Goal: Obtain resource: Download file/media

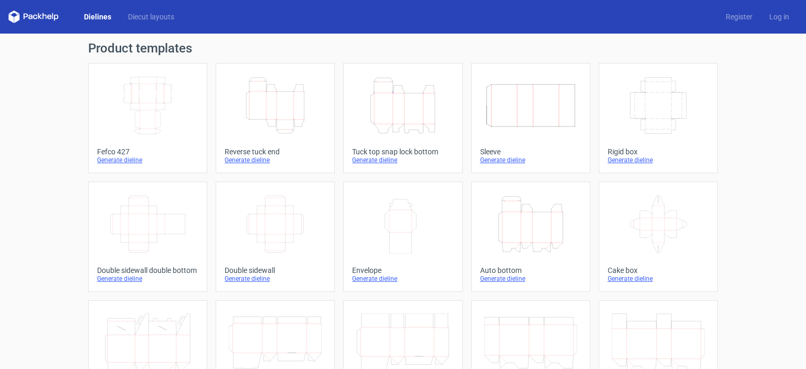
click at [370, 157] on div "Generate dieline" at bounding box center [402, 160] width 101 height 8
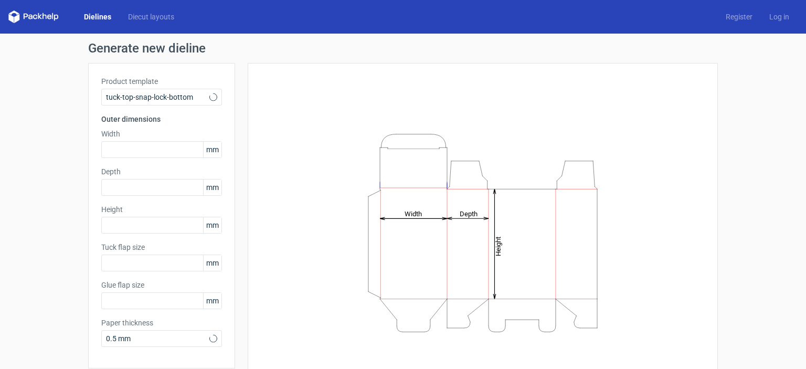
type input "15"
type input "10"
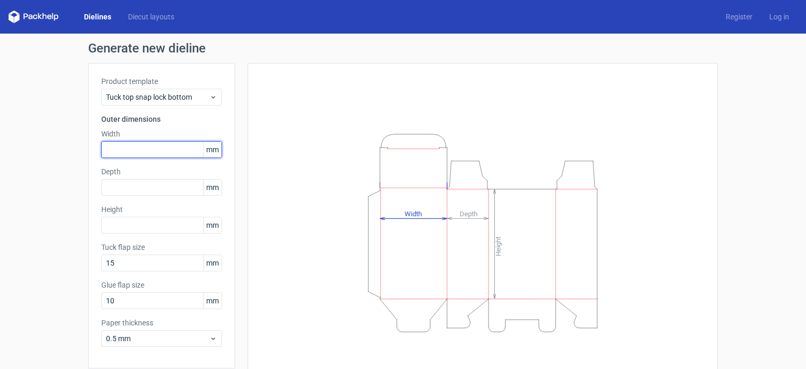
click at [144, 147] on input "text" at bounding box center [161, 149] width 121 height 17
type input "100"
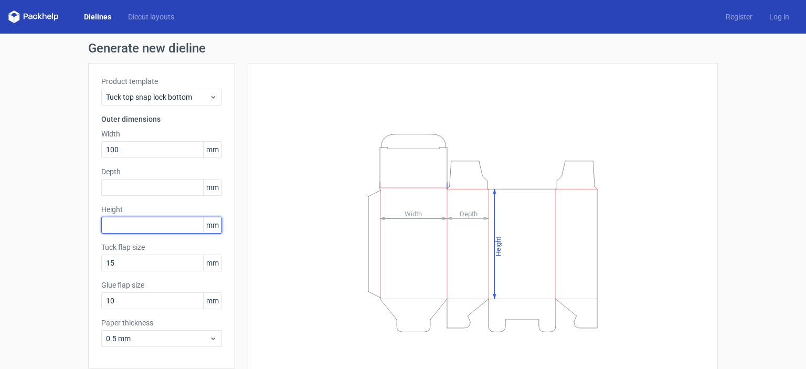
click at [136, 224] on input "text" at bounding box center [161, 225] width 121 height 17
type input "180"
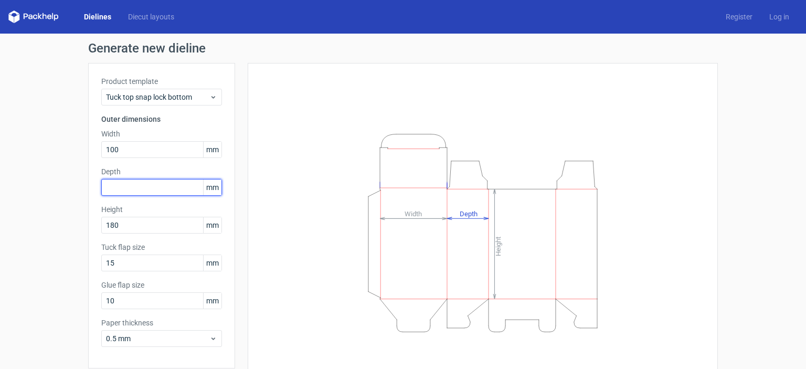
click at [117, 189] on input "text" at bounding box center [161, 187] width 121 height 17
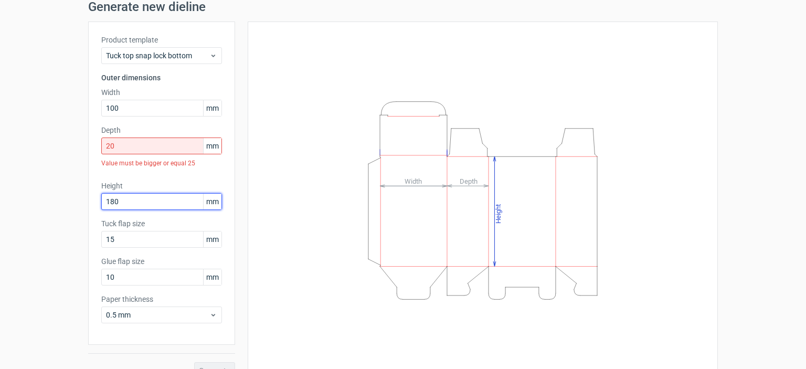
click at [153, 184] on div "Height 180 mm" at bounding box center [161, 194] width 121 height 29
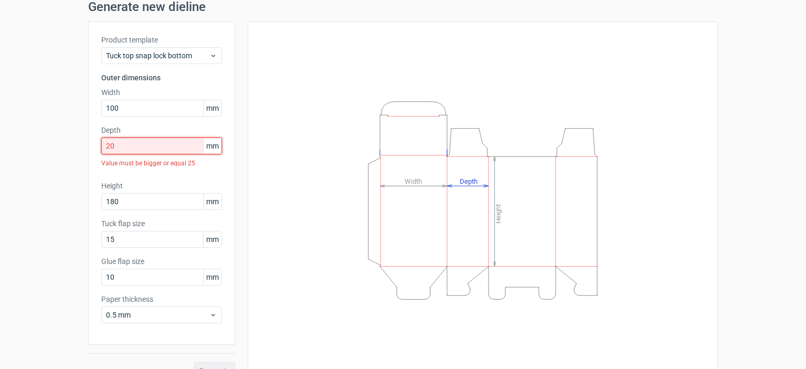
click at [126, 148] on input "20" at bounding box center [161, 145] width 121 height 17
drag, startPoint x: 126, startPoint y: 148, endPoint x: 50, endPoint y: 155, distance: 76.3
click at [50, 155] on div "Generate new dieline Product template Tuck top snap lock bottom Outer dimension…" at bounding box center [403, 189] width 806 height 395
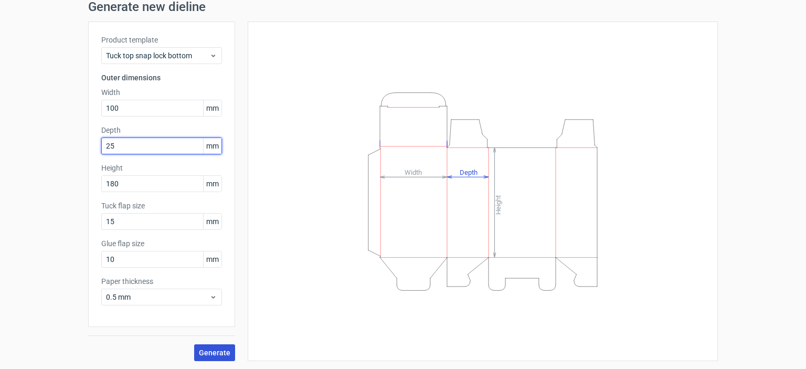
type input "25"
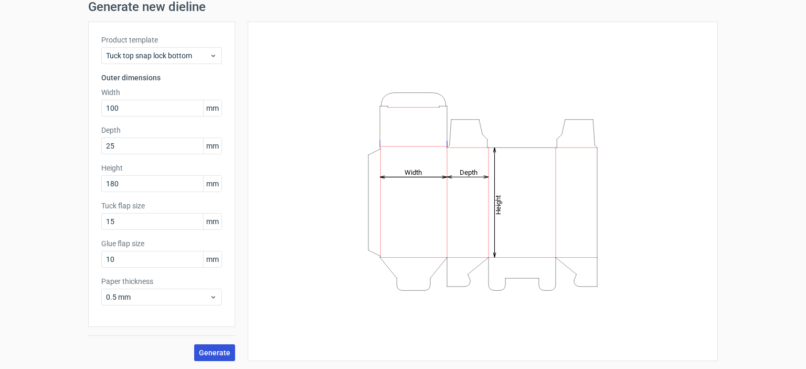
click at [210, 345] on button "Generate" at bounding box center [214, 352] width 41 height 17
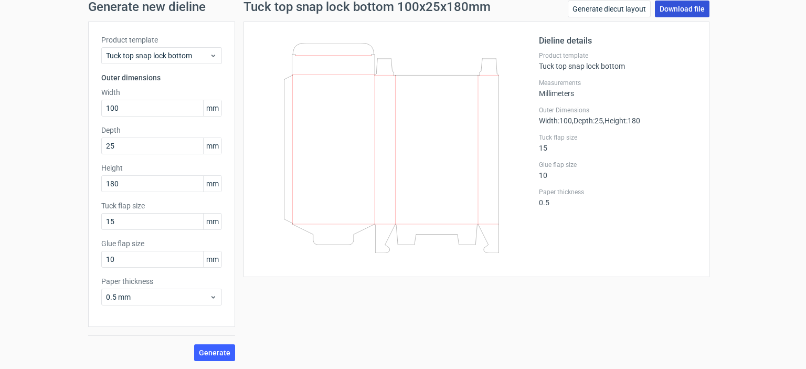
click at [689, 10] on link "Download file" at bounding box center [682, 9] width 55 height 17
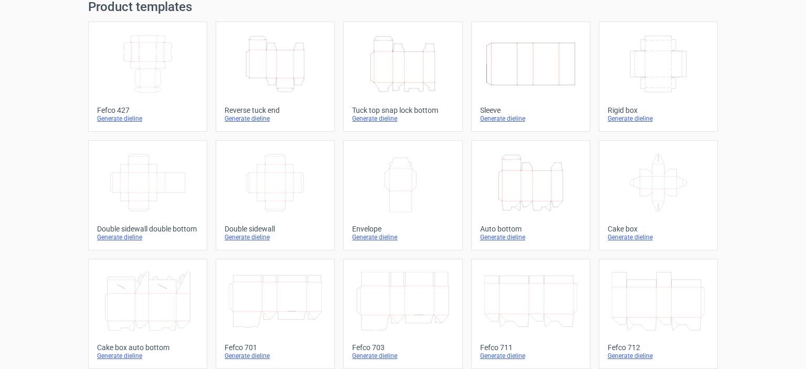
click at [263, 88] on icon "Height Depth Width" at bounding box center [275, 64] width 93 height 59
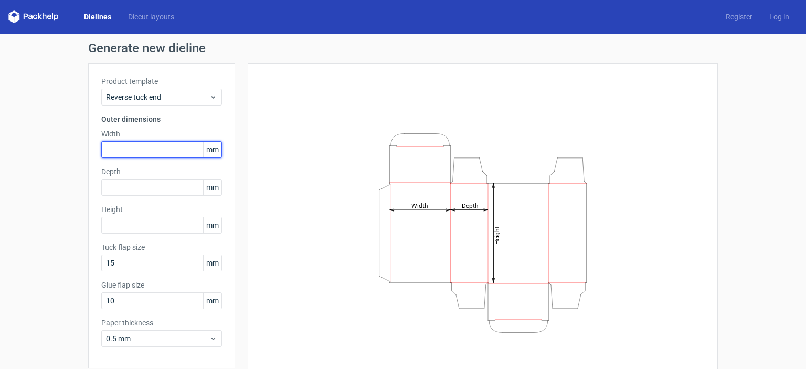
click at [136, 145] on input "text" at bounding box center [161, 149] width 121 height 17
type input "100"
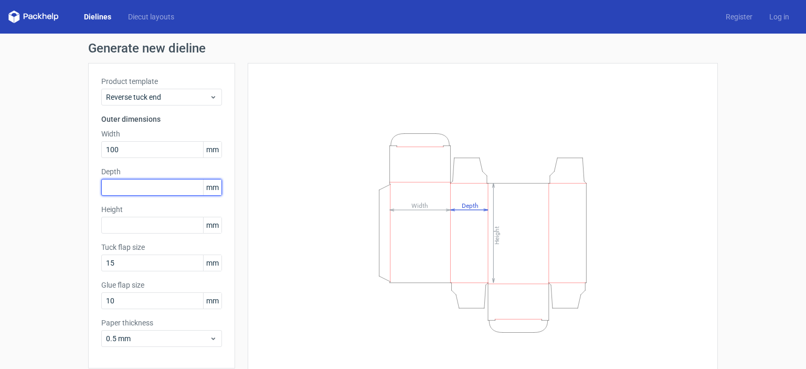
click at [134, 192] on input "text" at bounding box center [161, 187] width 121 height 17
type input "25"
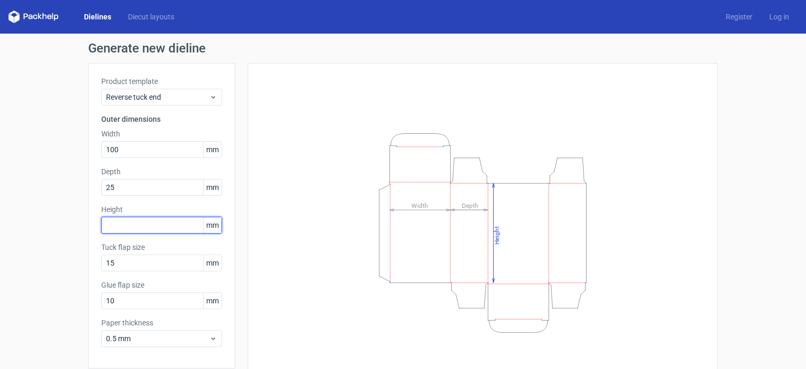
click at [130, 226] on input "text" at bounding box center [161, 225] width 121 height 17
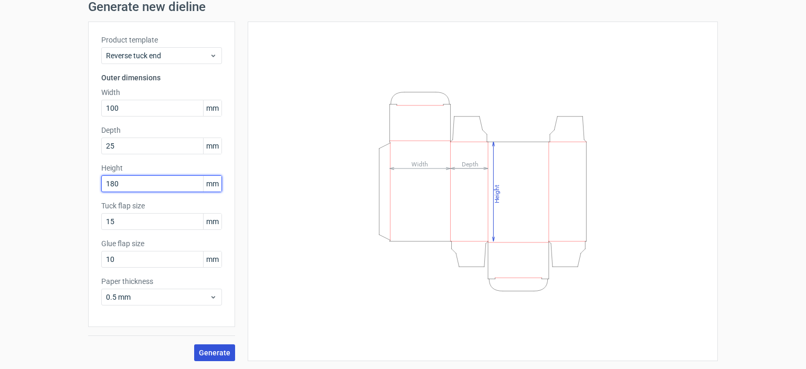
type input "180"
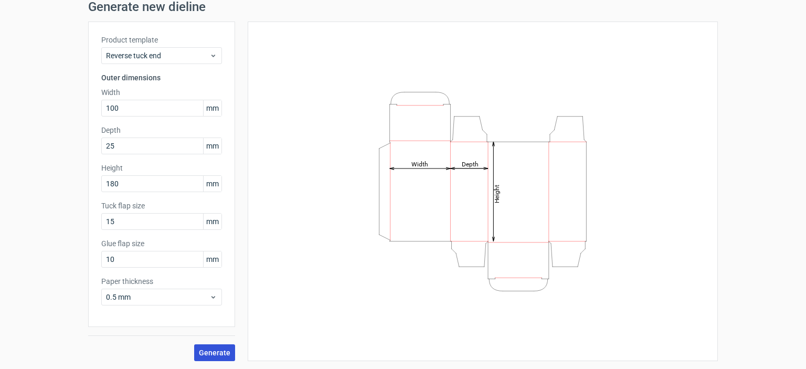
click at [222, 351] on span "Generate" at bounding box center [214, 352] width 31 height 7
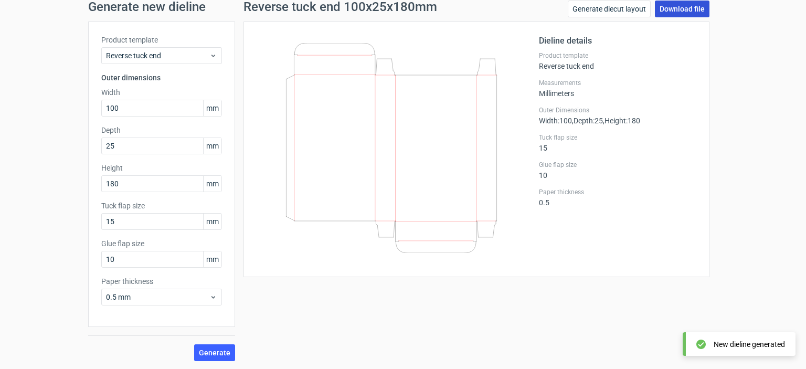
click at [687, 11] on link "Download file" at bounding box center [682, 9] width 55 height 17
